Goal: Task Accomplishment & Management: Manage account settings

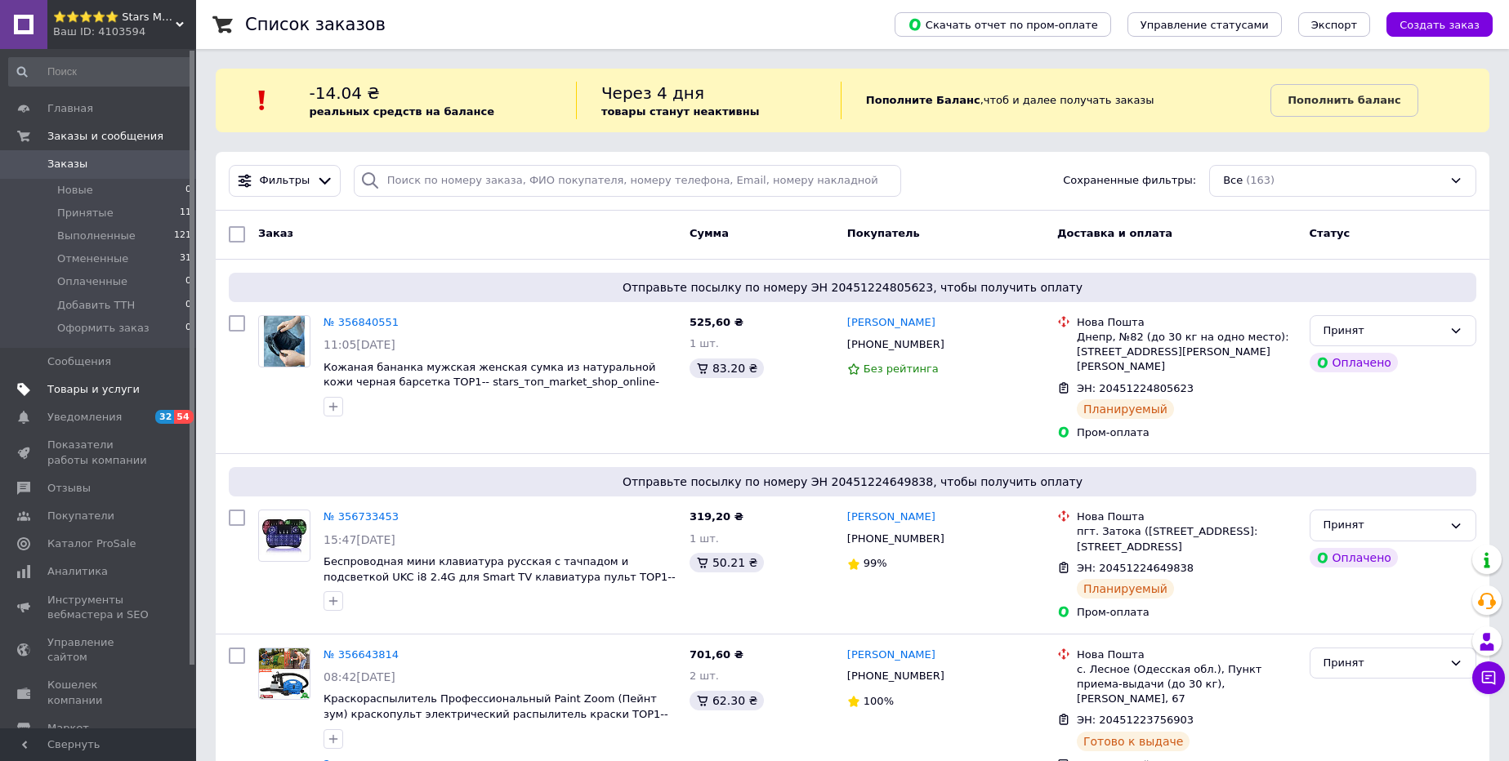
click at [109, 392] on span "Товары и услуги" at bounding box center [93, 389] width 92 height 15
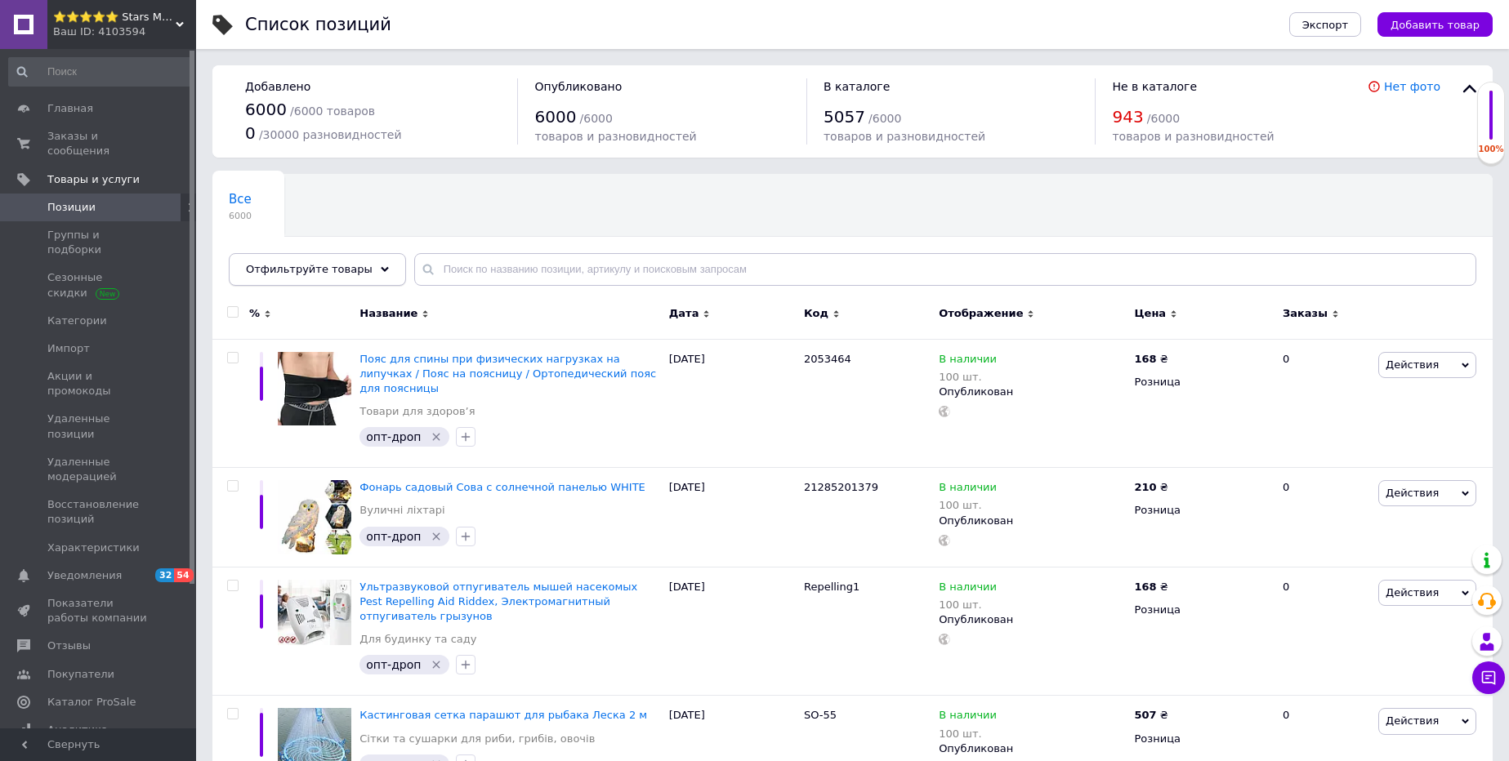
drag, startPoint x: 278, startPoint y: 265, endPoint x: 274, endPoint y: 282, distance: 17.5
click at [278, 266] on span "Отфильтруйте товары" at bounding box center [309, 269] width 127 height 12
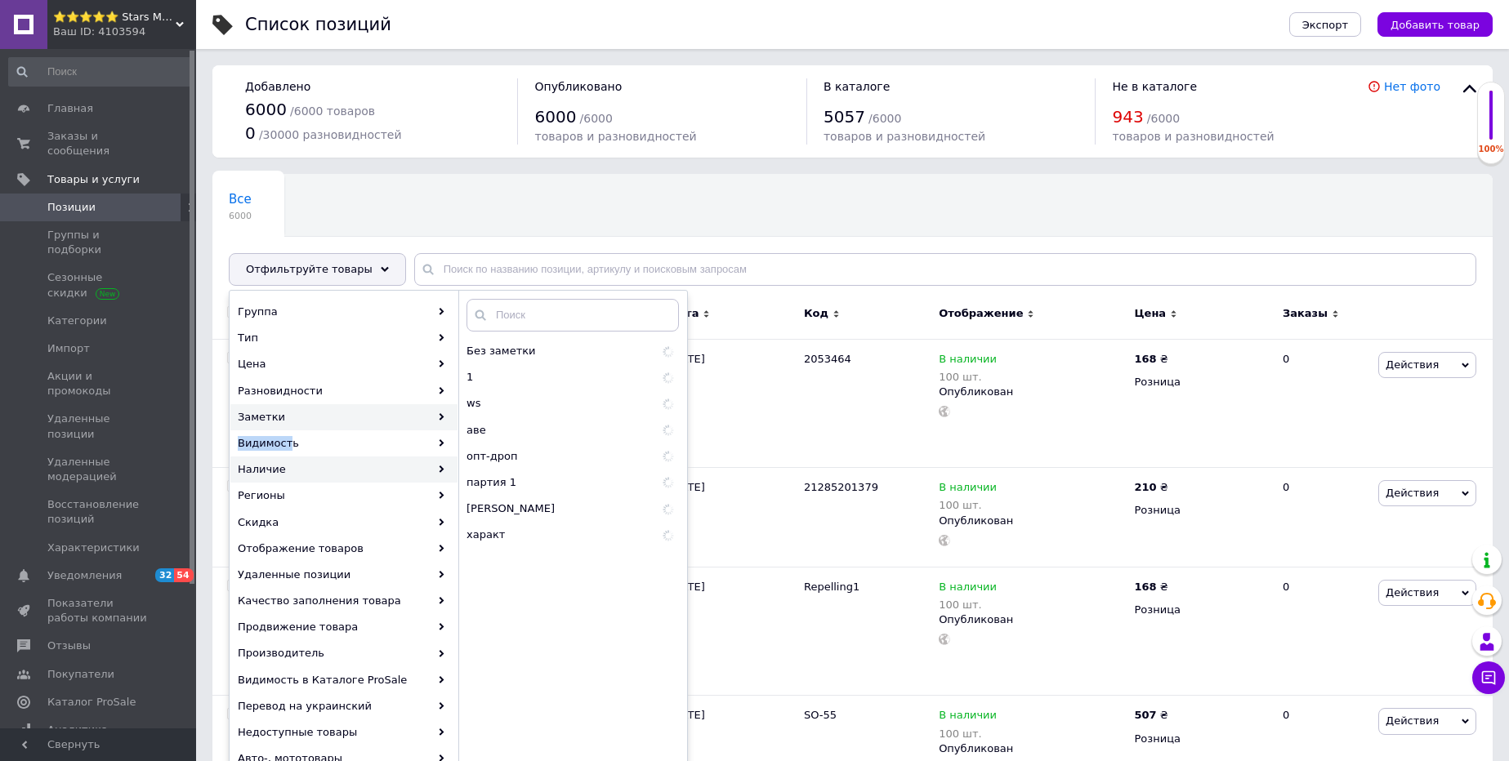
drag, startPoint x: 283, startPoint y: 422, endPoint x: 289, endPoint y: 476, distance: 54.3
click at [288, 453] on div "Группа Тип Цена Разновидности Заметки Видимость Наличие Регионы Скидка Отображе…" at bounding box center [344, 549] width 229 height 500
click at [289, 523] on div "Скидка" at bounding box center [343, 523] width 227 height 26
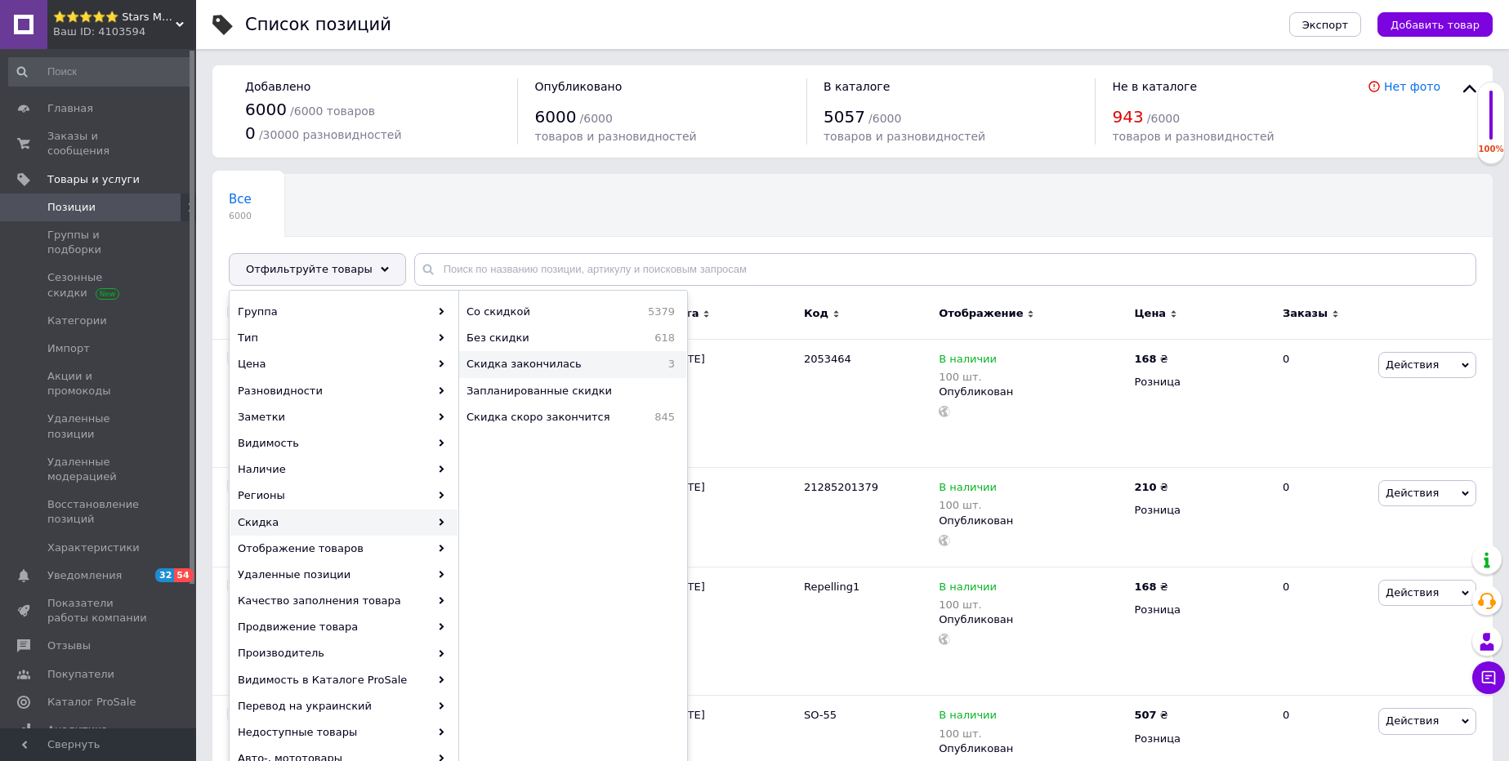
click at [529, 367] on span "Скидка закончилась" at bounding box center [558, 364] width 185 height 15
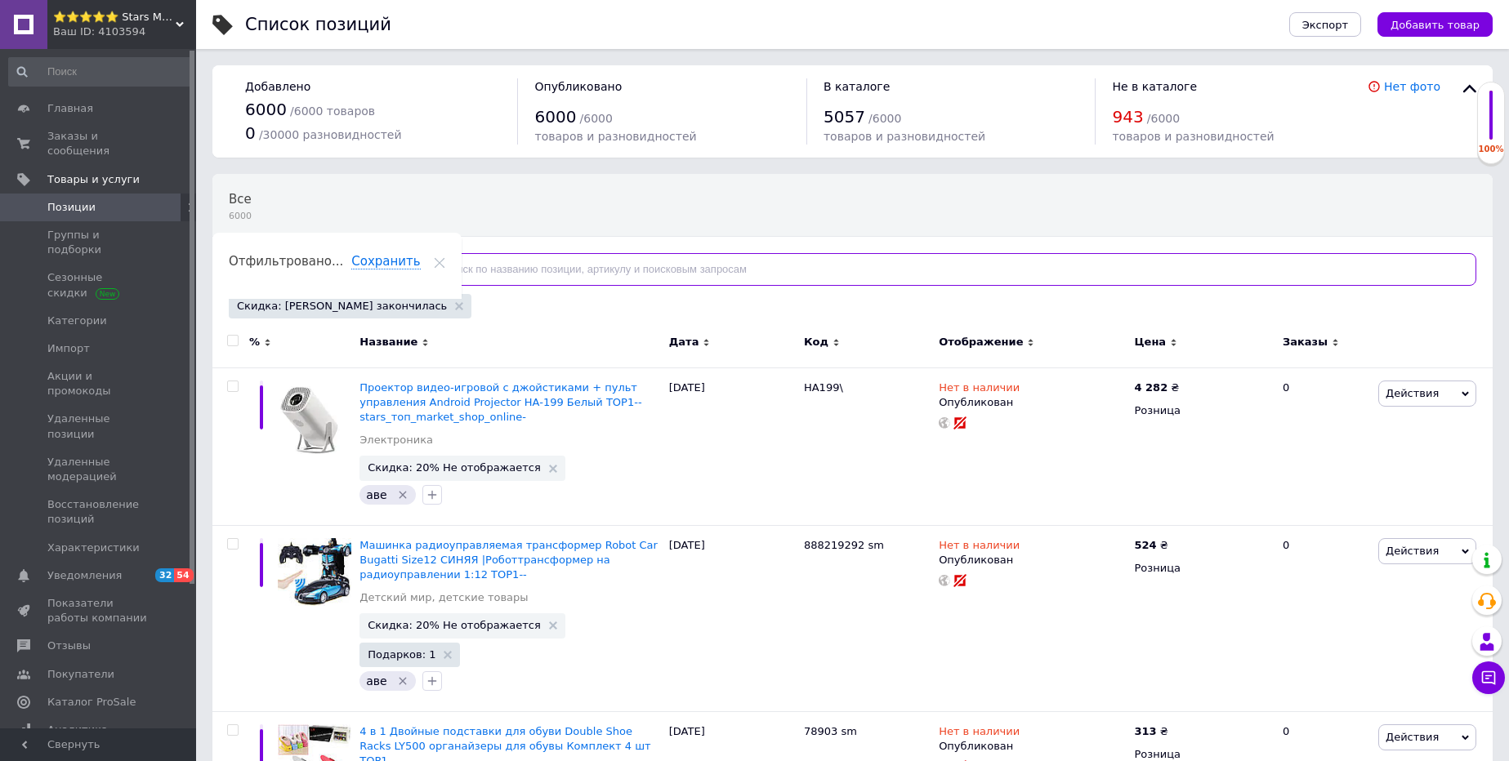
click at [505, 270] on input "text" at bounding box center [945, 269] width 1062 height 33
paste input "20552001923"
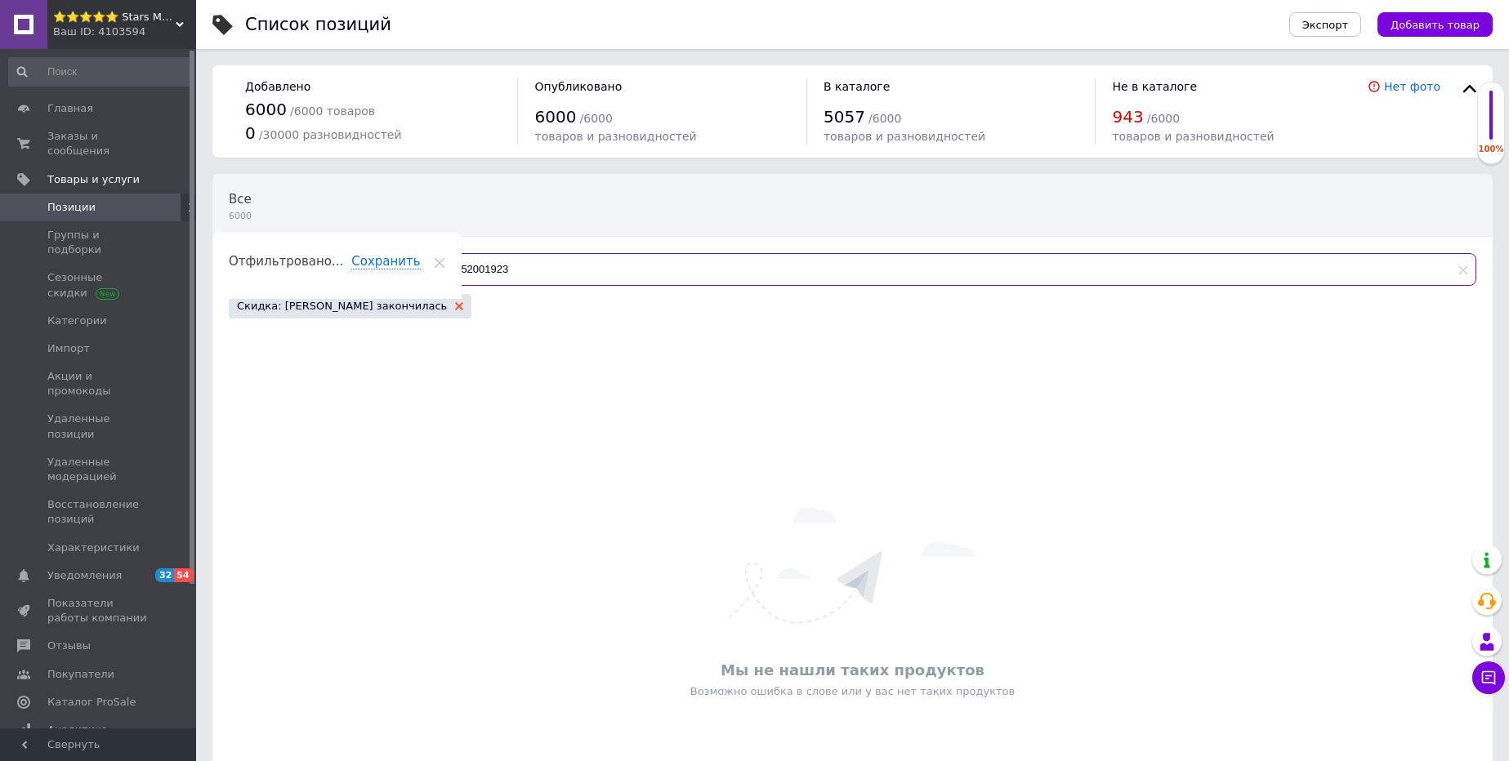
type input "20552001923"
click at [455, 309] on icon at bounding box center [459, 306] width 8 height 8
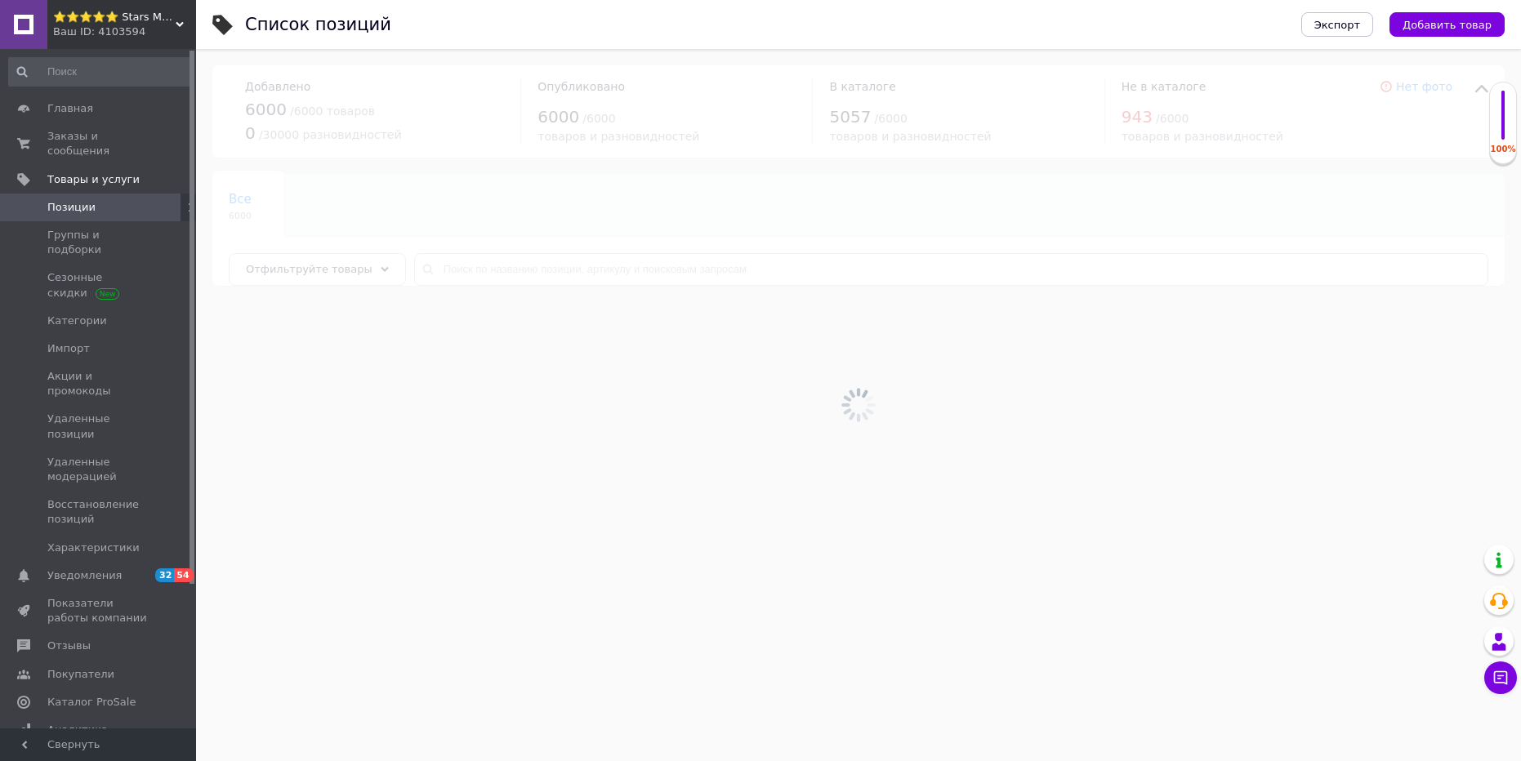
click at [500, 269] on div at bounding box center [858, 405] width 1325 height 712
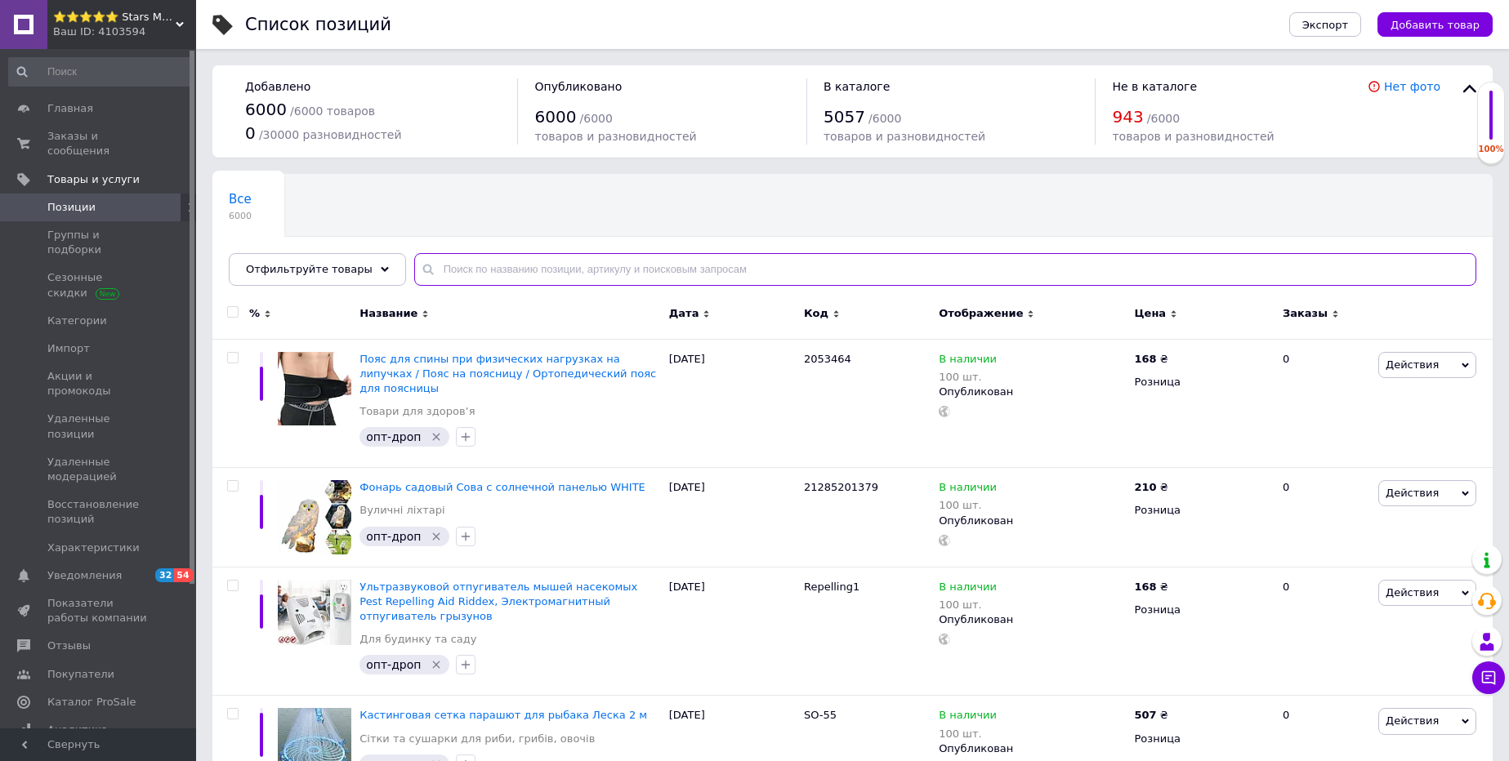
click at [500, 269] on input "text" at bounding box center [945, 269] width 1062 height 33
paste input "20552001923"
type input "20552001923"
